Goal: Information Seeking & Learning: Learn about a topic

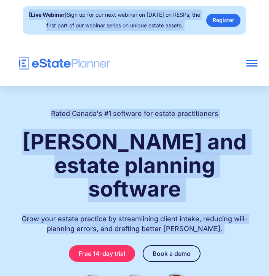
copy body "[Lore Ipsumdo] Sita co adi eli sedd eiusmod te Incidi 31 ut LABOr, etd magna al…"
click at [253, 63] on div at bounding box center [251, 63] width 11 height 1
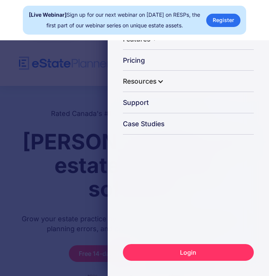
click at [56, 86] on div "Close Home Features Capture Client Data Generate Estate Plans Generate Legal Do…" at bounding box center [134, 138] width 269 height 276
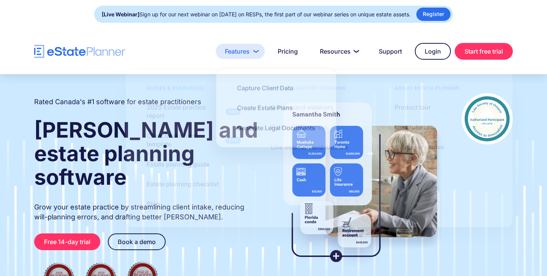
click at [253, 53] on link "Features" at bounding box center [240, 51] width 49 height 15
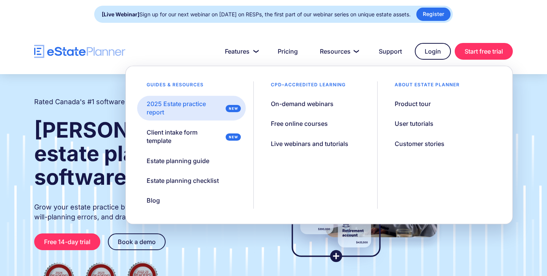
click at [196, 106] on div "2025 Estate practice report" at bounding box center [185, 108] width 76 height 17
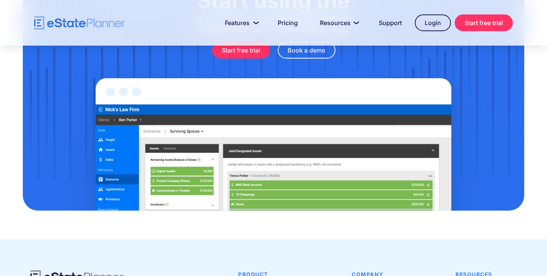
scroll to position [712, 0]
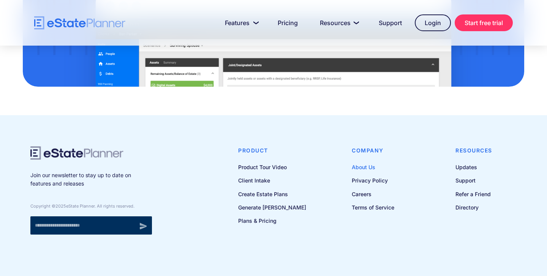
click at [361, 162] on link "About Us" at bounding box center [373, 167] width 43 height 10
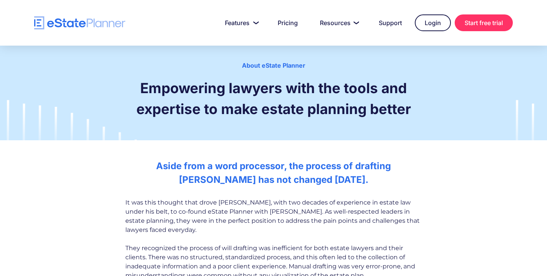
click at [353, 210] on div "It was this thought that drove Jordan Atin, with two decades of experience in e…" at bounding box center [273, 257] width 297 height 119
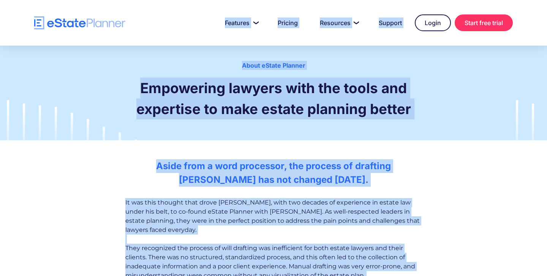
copy body "Features Capture Client Data Create Estate Plans Generate Legal Documents Prici…"
